Goal: Task Accomplishment & Management: Use online tool/utility

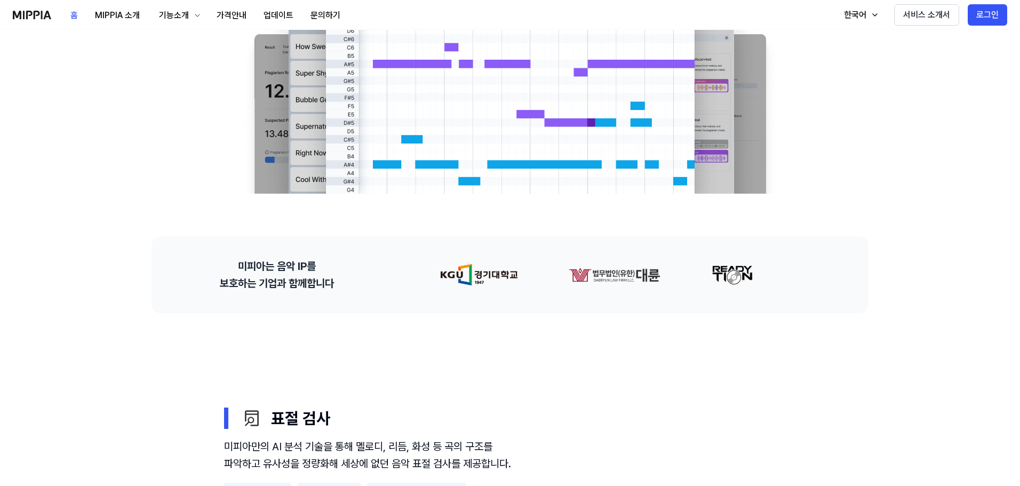
scroll to position [160, 0]
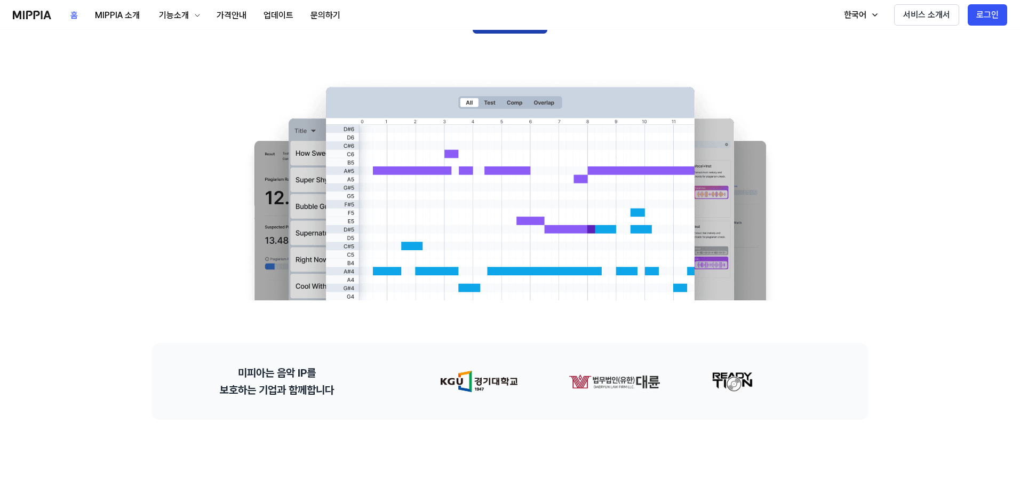
click at [523, 34] on button "지금 검사하기" at bounding box center [510, 21] width 75 height 26
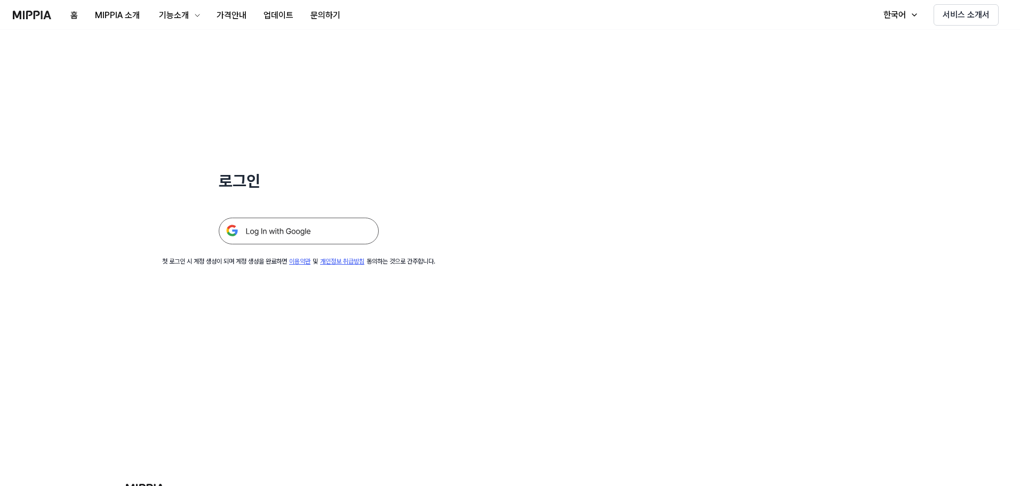
scroll to position [213, 0]
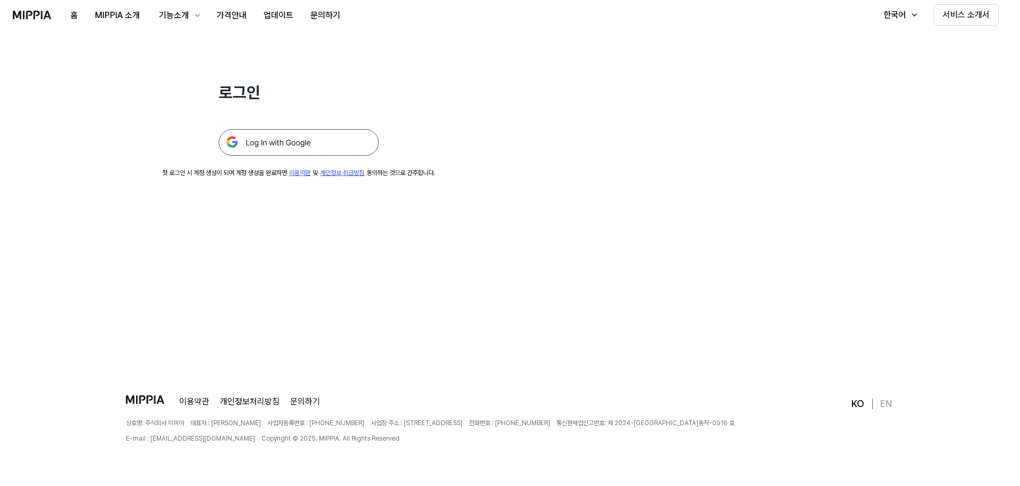
click at [379, 156] on img at bounding box center [299, 142] width 160 height 27
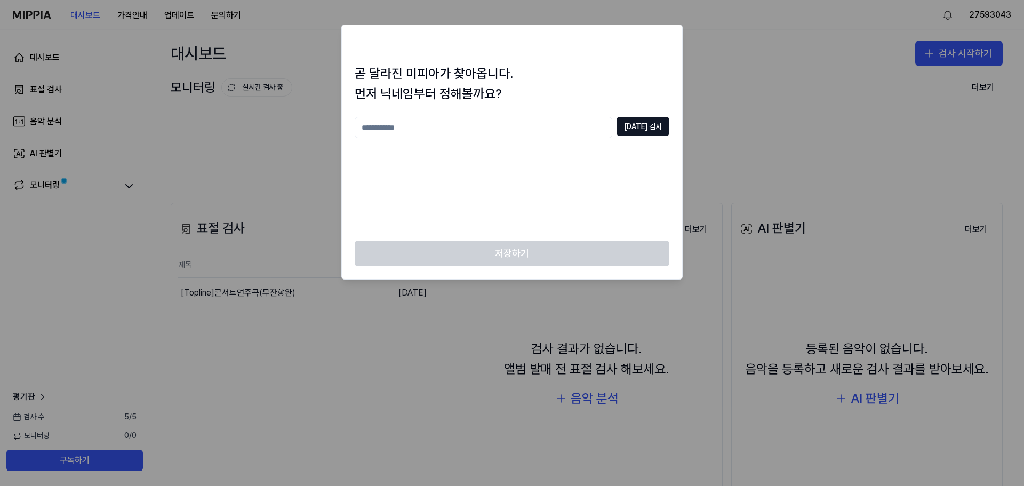
click at [526, 138] on input "text" at bounding box center [484, 127] width 258 height 21
type input "*********"
click at [636, 136] on button "중복 검사" at bounding box center [643, 126] width 53 height 19
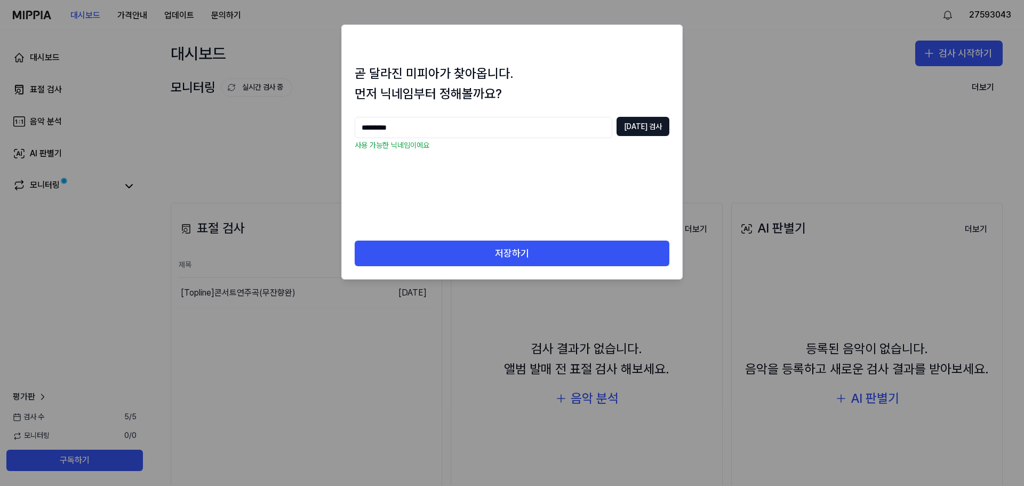
click at [478, 151] on p "사용 가능한 닉네임이에요" at bounding box center [512, 145] width 315 height 11
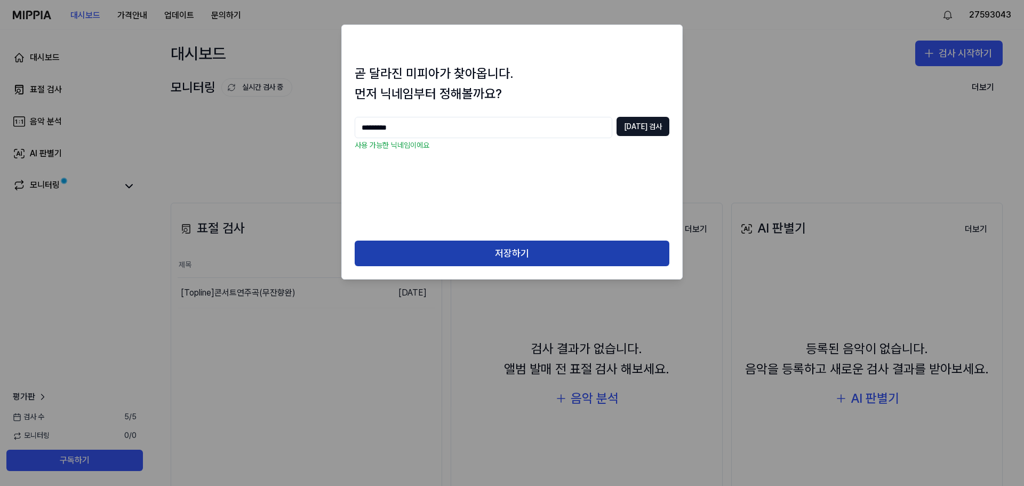
click at [503, 266] on button "저장하기" at bounding box center [512, 254] width 315 height 26
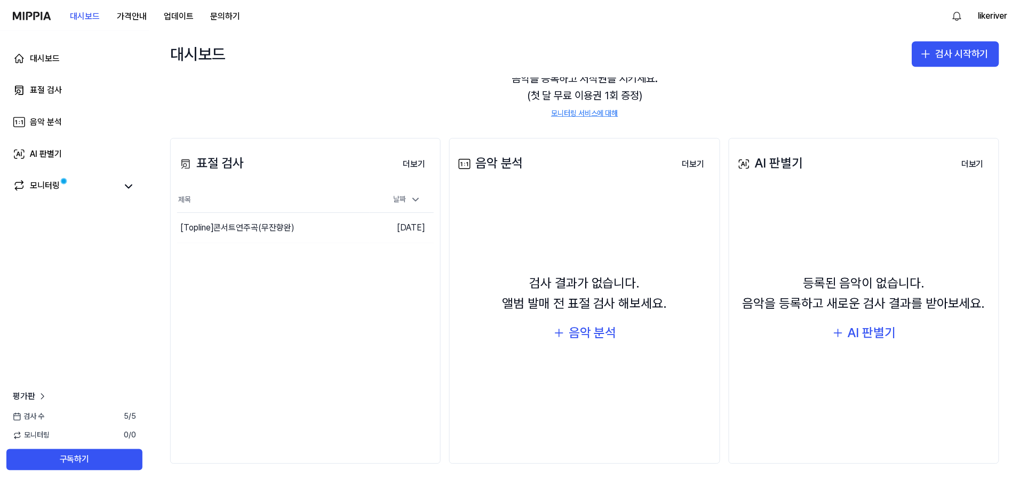
scroll to position [213, 0]
click at [371, 236] on button "이동하기" at bounding box center [351, 227] width 38 height 17
click at [435, 165] on button "더보기" at bounding box center [415, 164] width 39 height 21
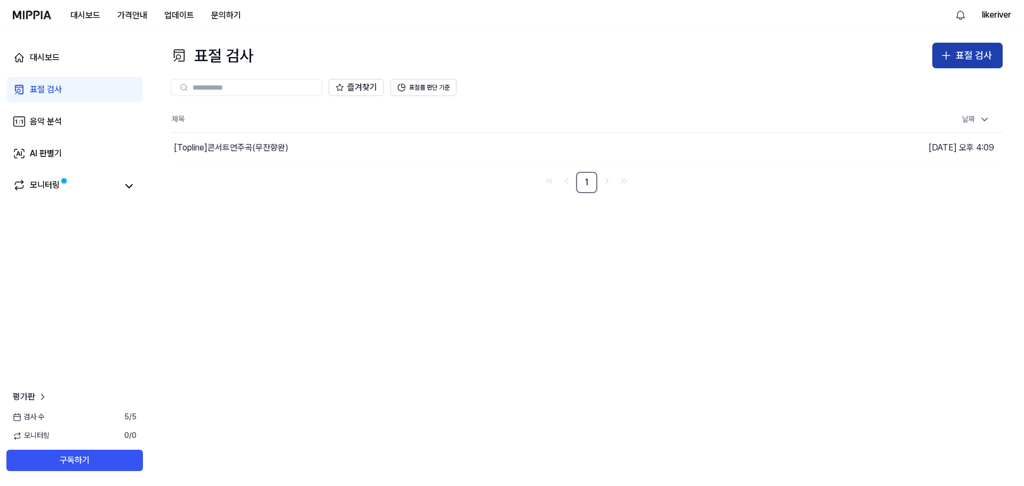
click at [956, 63] on div "표절 검사" at bounding box center [974, 55] width 36 height 15
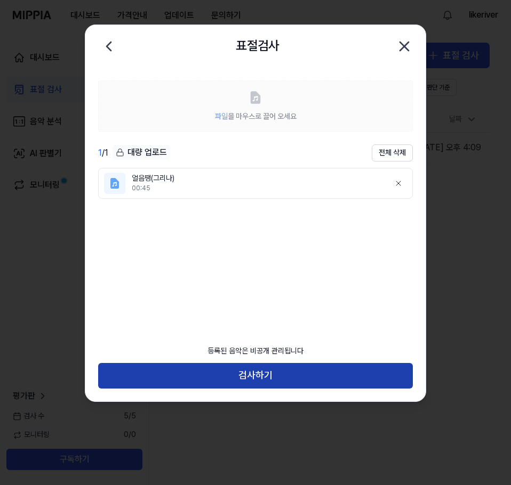
click at [266, 363] on button "검사하기" at bounding box center [255, 376] width 315 height 26
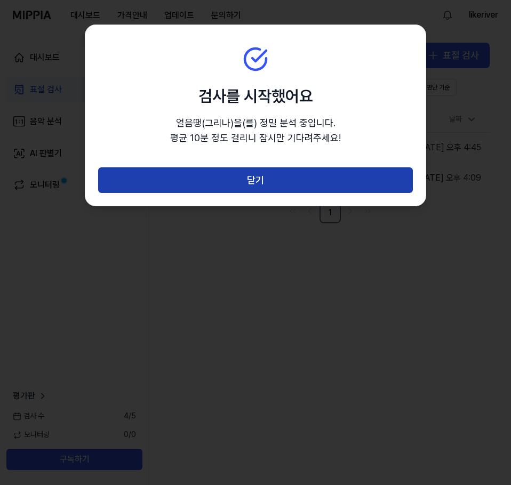
click at [260, 193] on button "닫기" at bounding box center [255, 180] width 315 height 26
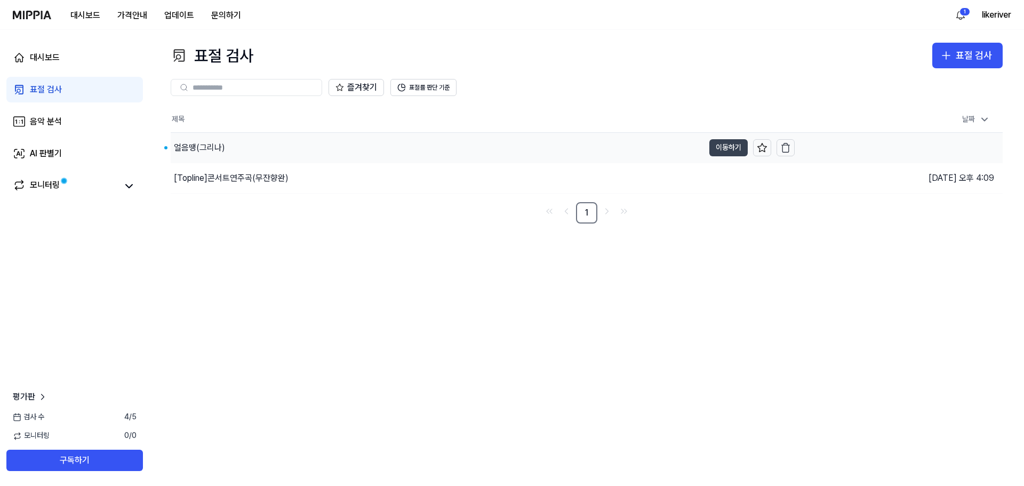
click at [709, 156] on button "이동하기" at bounding box center [728, 147] width 38 height 17
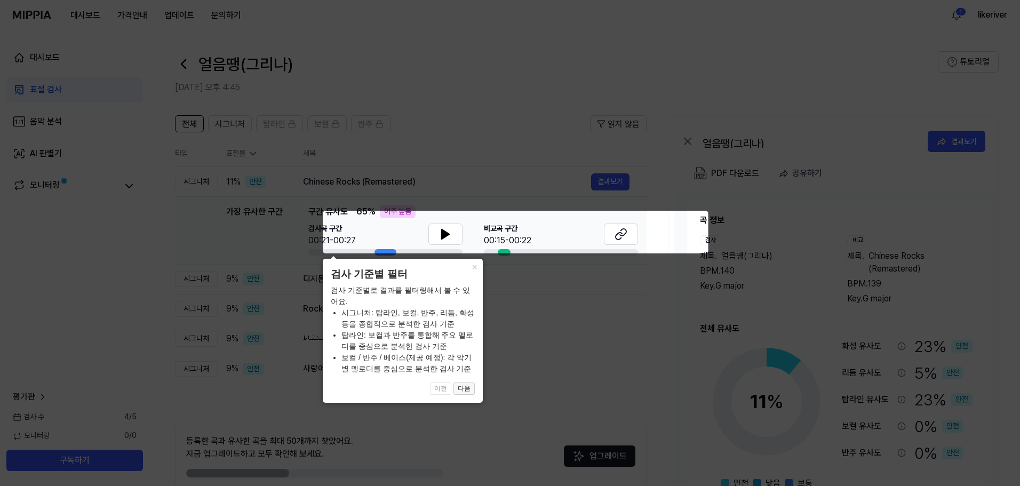
click at [469, 389] on button "다음" at bounding box center [463, 388] width 21 height 13
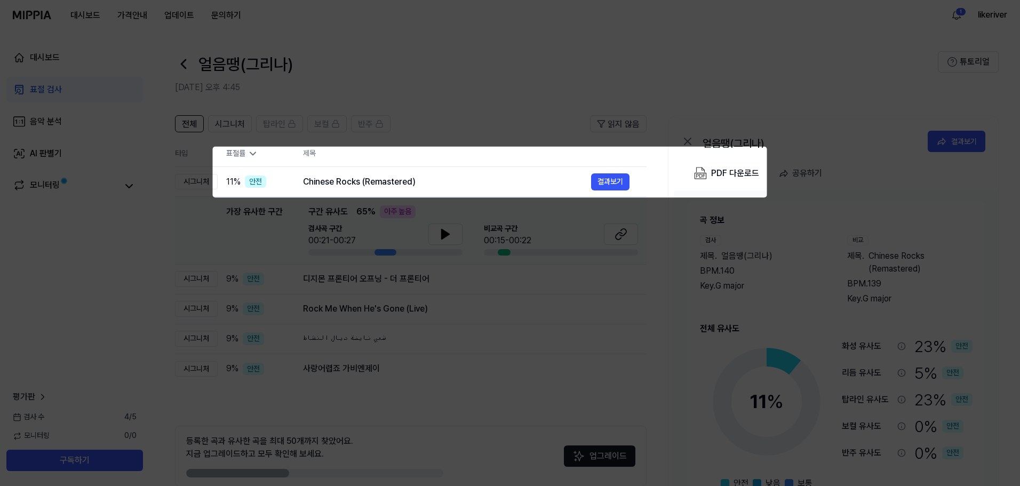
scroll to position [97, 0]
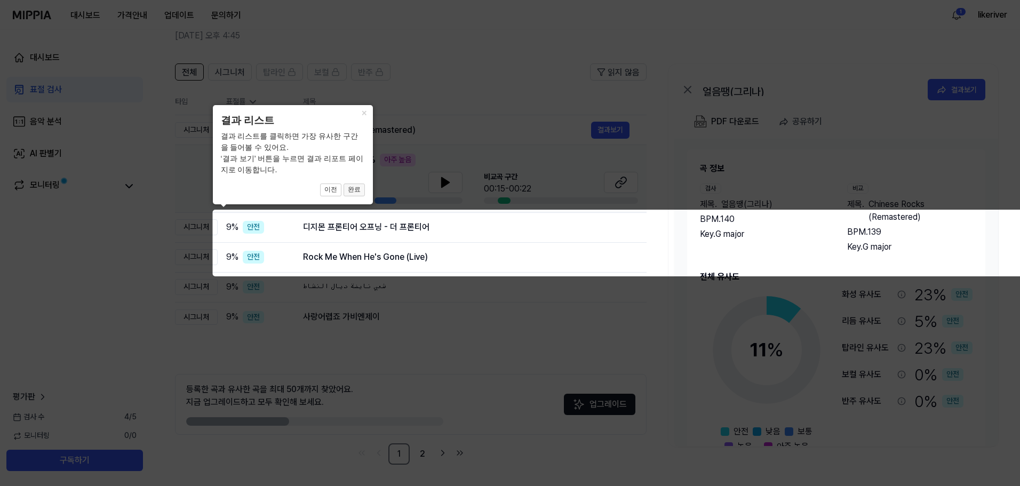
click at [357, 189] on button "완료" at bounding box center [353, 189] width 21 height 13
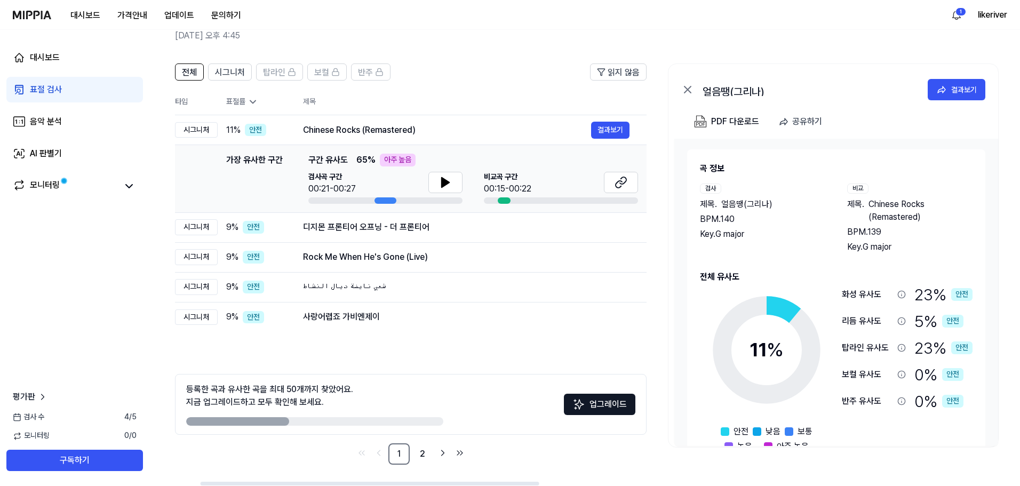
scroll to position [149, 0]
click at [638, 193] on button at bounding box center [621, 182] width 34 height 21
click at [449, 187] on icon at bounding box center [445, 183] width 7 height 10
click at [452, 189] on icon at bounding box center [445, 182] width 13 height 13
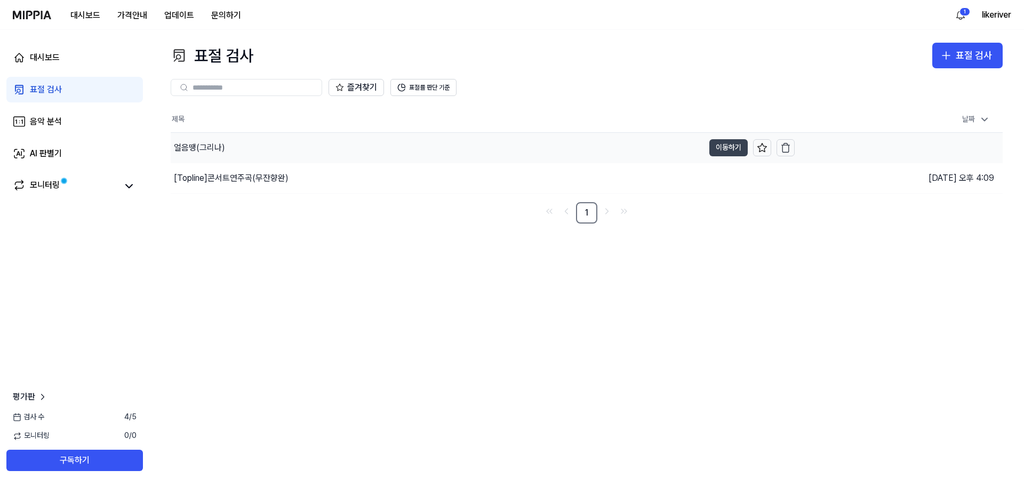
click at [709, 156] on button "이동하기" at bounding box center [728, 147] width 38 height 17
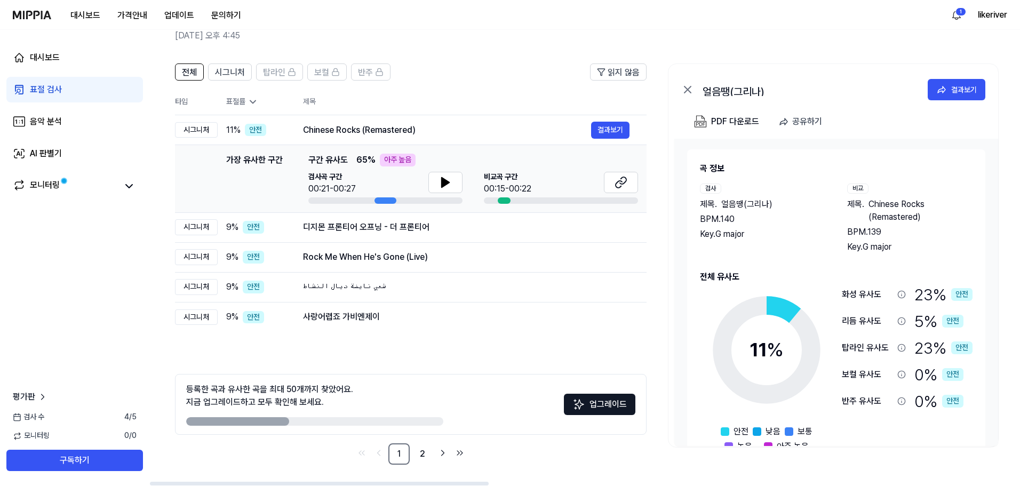
scroll to position [160, 0]
click at [462, 193] on button at bounding box center [445, 182] width 34 height 21
click at [433, 443] on link "2" at bounding box center [422, 453] width 21 height 21
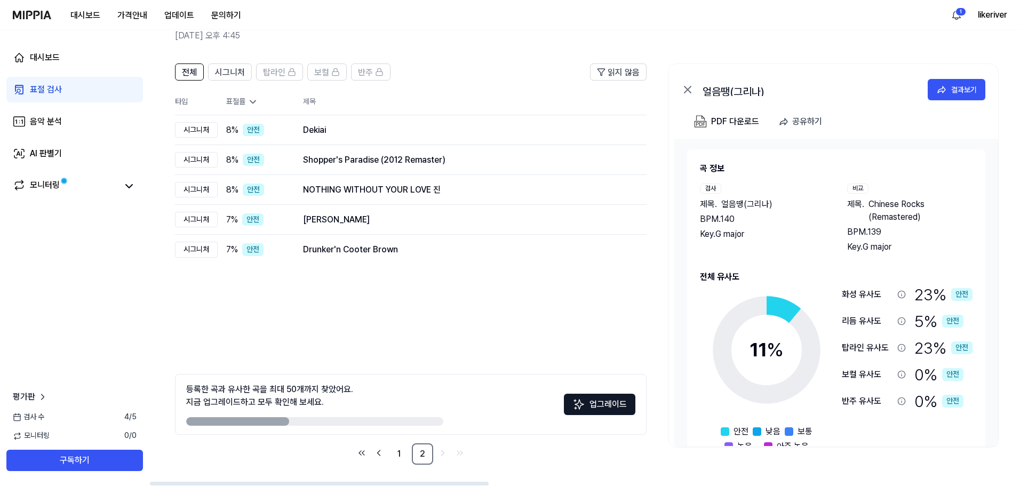
scroll to position [469, 0]
drag, startPoint x: 742, startPoint y: 480, endPoint x: 741, endPoint y: 411, distance: 69.3
click at [410, 465] on link "1" at bounding box center [398, 453] width 21 height 21
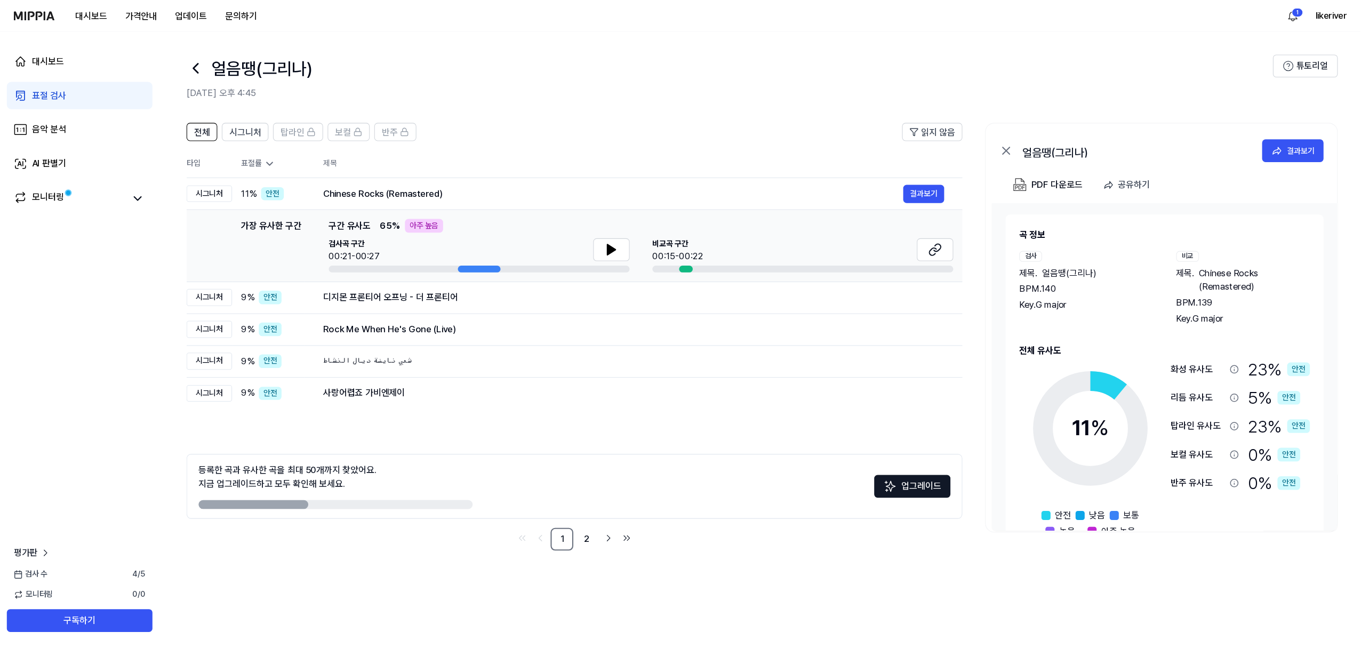
scroll to position [255, 0]
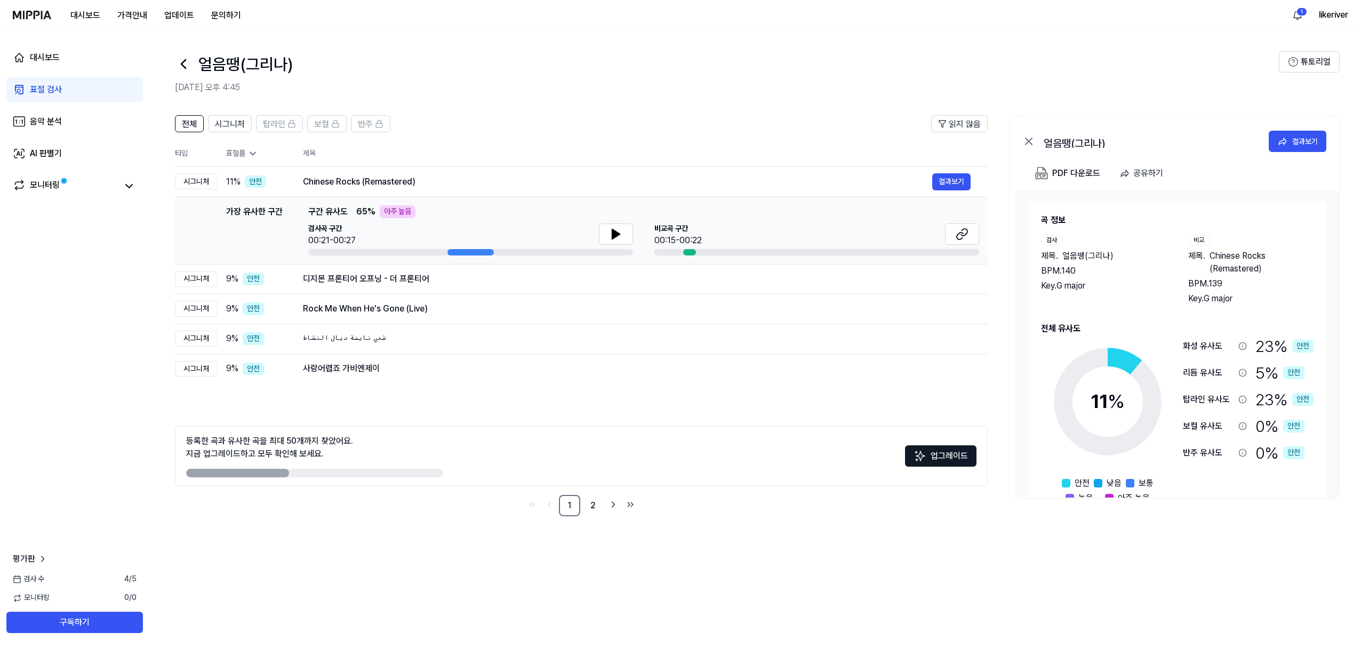
drag, startPoint x: 979, startPoint y: 4, endPoint x: 941, endPoint y: 483, distance: 481.0
click at [937, 484] on div "전체 시그니처 탑라인 보컬 반주 읽지 않음 전체 시그니처 탑라인 보컬 반주 타입 표절률 제목 표절률 읽지 않음 시그니처 11 % 안전 Chin…" at bounding box center [581, 315] width 813 height 401
click at [963, 233] on icon at bounding box center [960, 236] width 6 height 7
click at [604, 485] on link "2" at bounding box center [592, 505] width 21 height 21
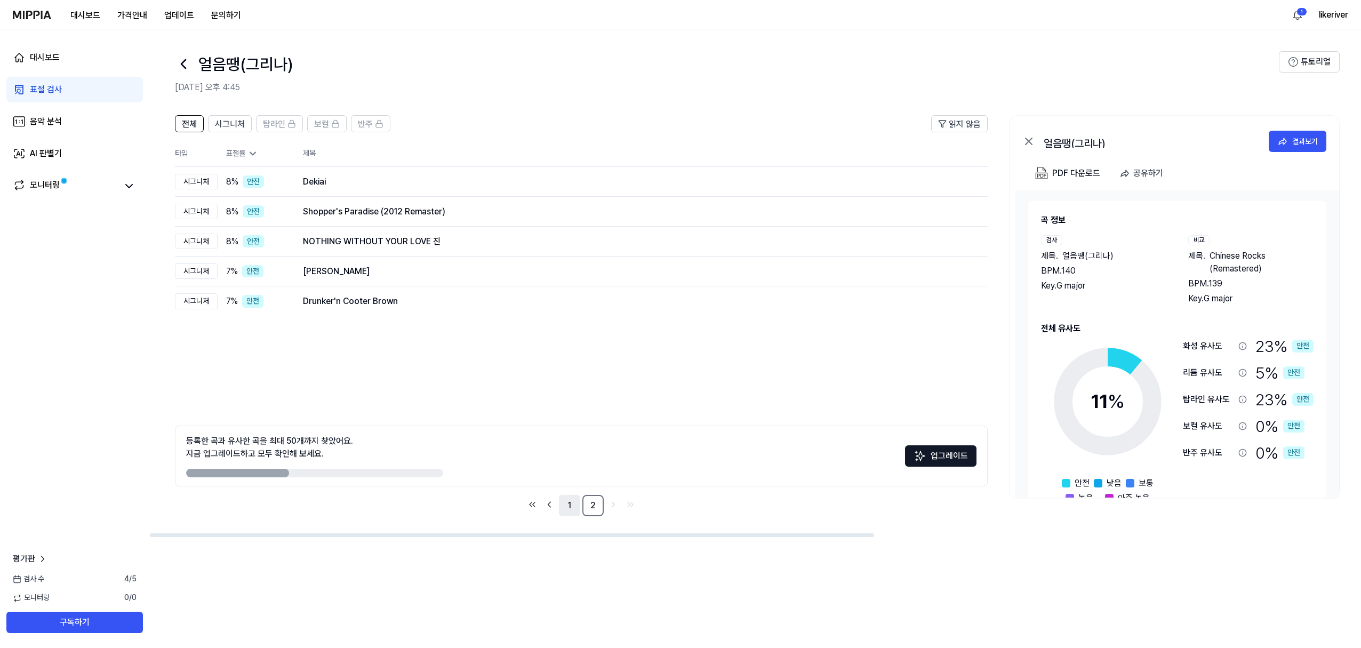
click at [580, 485] on link "1" at bounding box center [569, 505] width 21 height 21
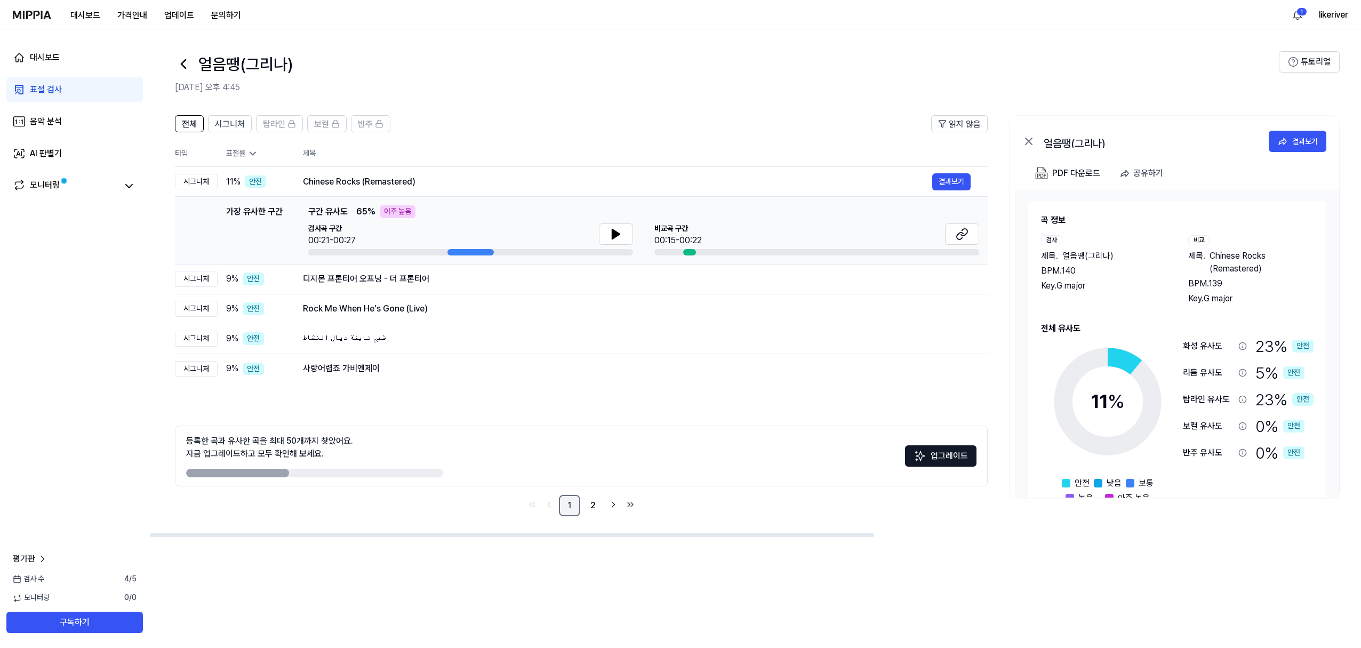
click at [580, 485] on link "1" at bounding box center [569, 505] width 21 height 21
click at [604, 485] on link "2" at bounding box center [592, 505] width 21 height 21
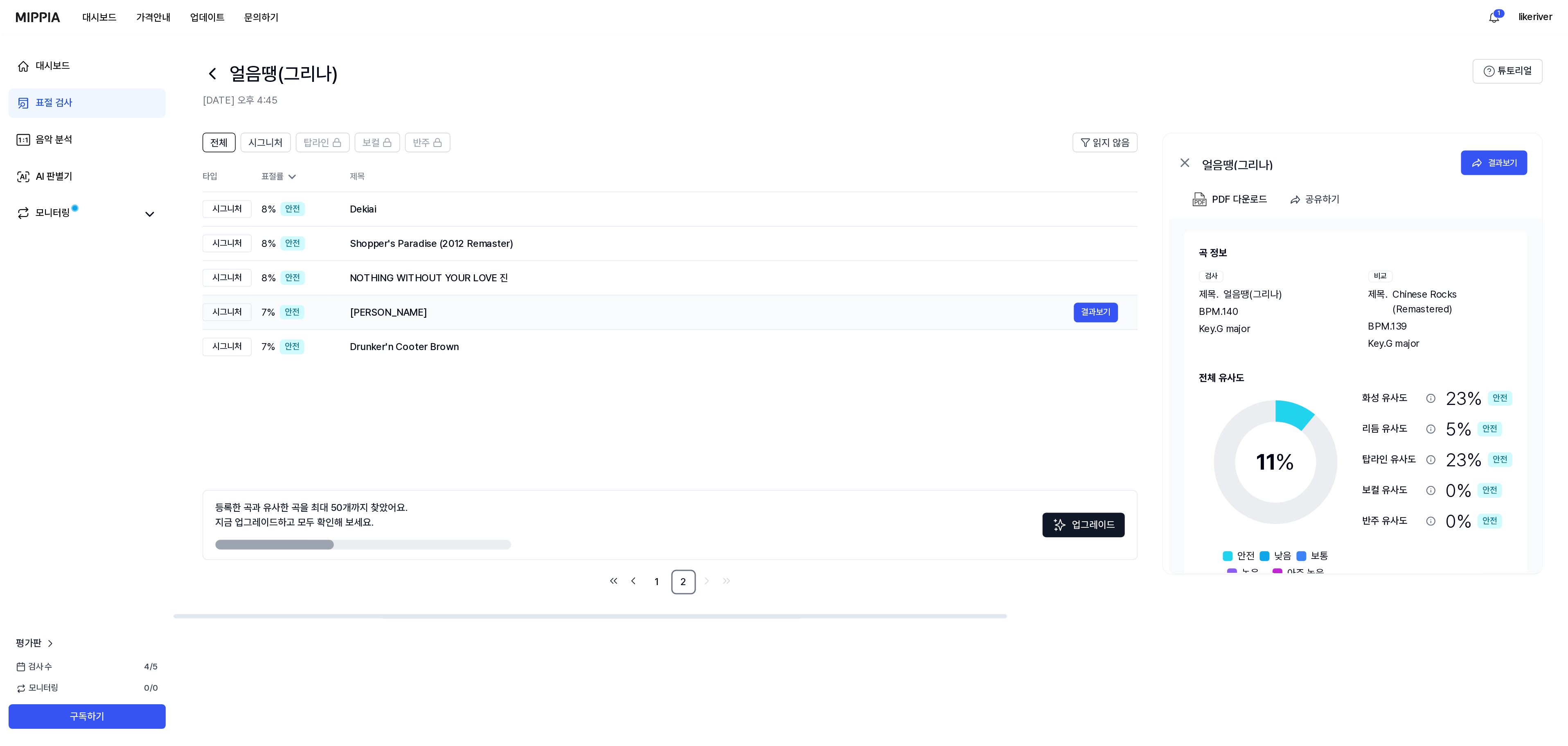
scroll to position [0, 0]
click at [143, 52] on icon at bounding box center [140, 49] width 3 height 7
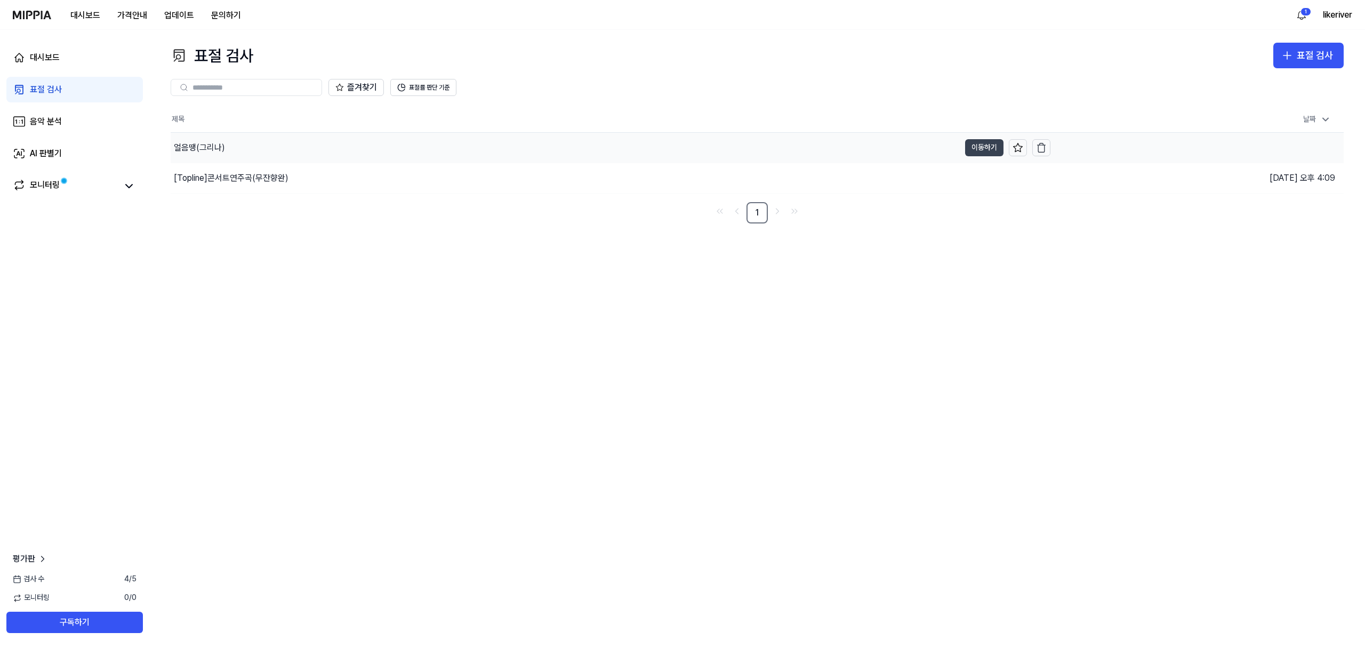
click at [970, 156] on button "이동하기" at bounding box center [984, 147] width 38 height 17
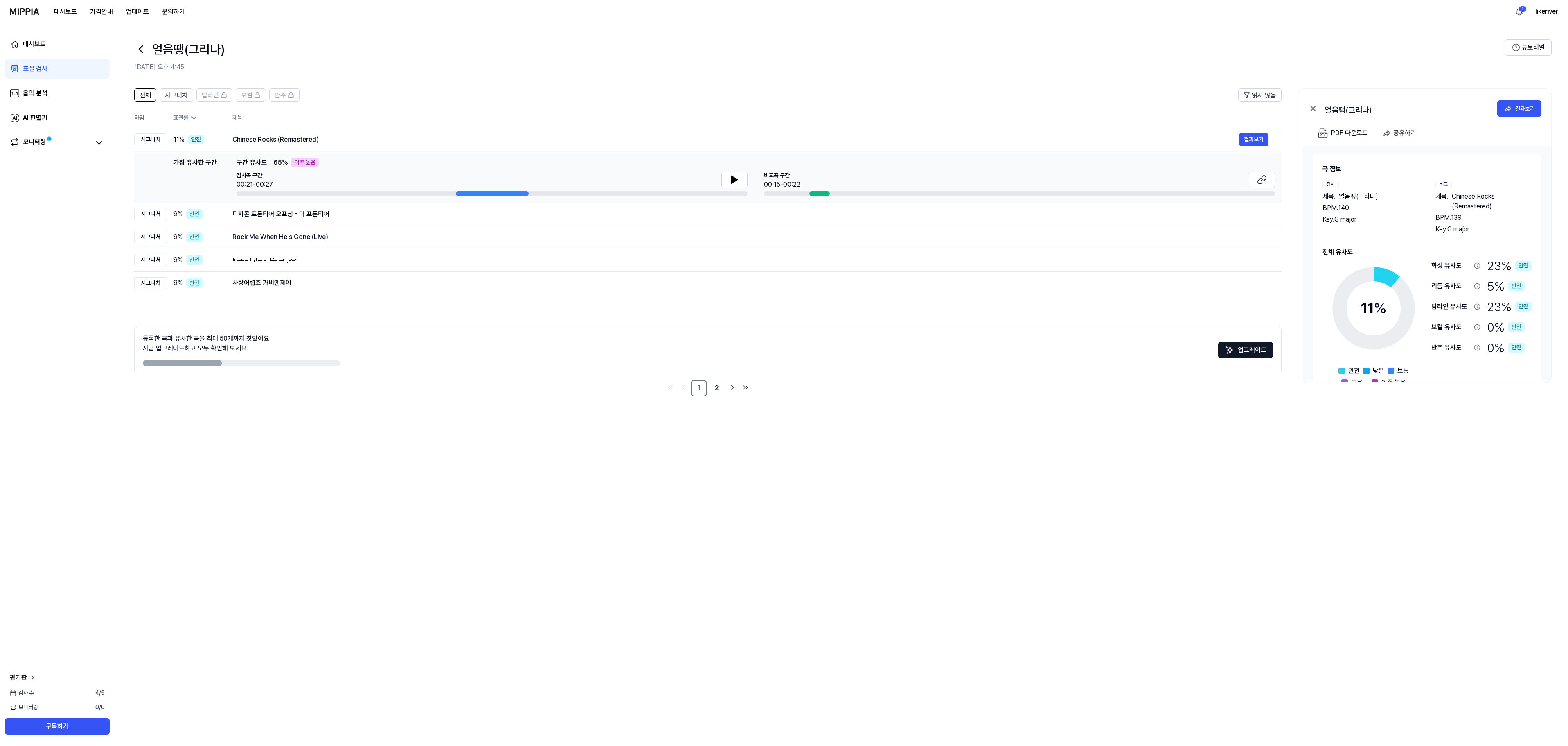
drag, startPoint x: 1045, startPoint y: 5, endPoint x: 944, endPoint y: 138, distance: 167.0
click at [786, 81] on header "얼음땡(그리나) 2025.10.13 오후 4:45 튜토리얼" at bounding box center [841, 51] width 1454 height 58
click at [721, 188] on button at bounding box center [734, 179] width 26 height 16
click at [786, 358] on button "업그레이드" at bounding box center [1245, 349] width 54 height 16
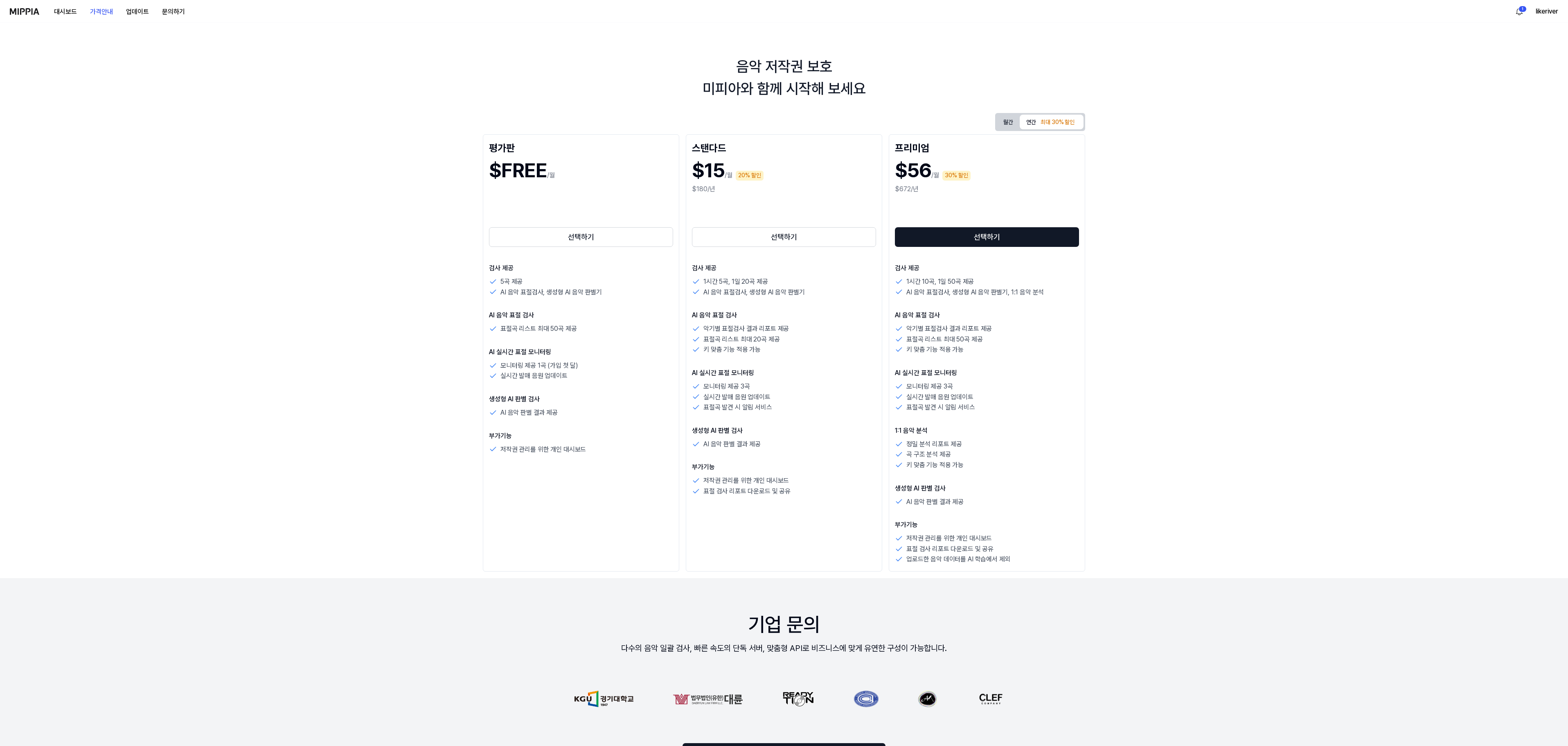
click at [28, 238] on div "음악 저작권 보호 미피아와 함께 시작해 보세요 월간 연간 최대 30% 할인 평가판 $FREE /월 선택하기 검사 제공 5곡 제공 AI 음악 표…" at bounding box center [784, 385] width 1568 height 723
